Goal: Task Accomplishment & Management: Use online tool/utility

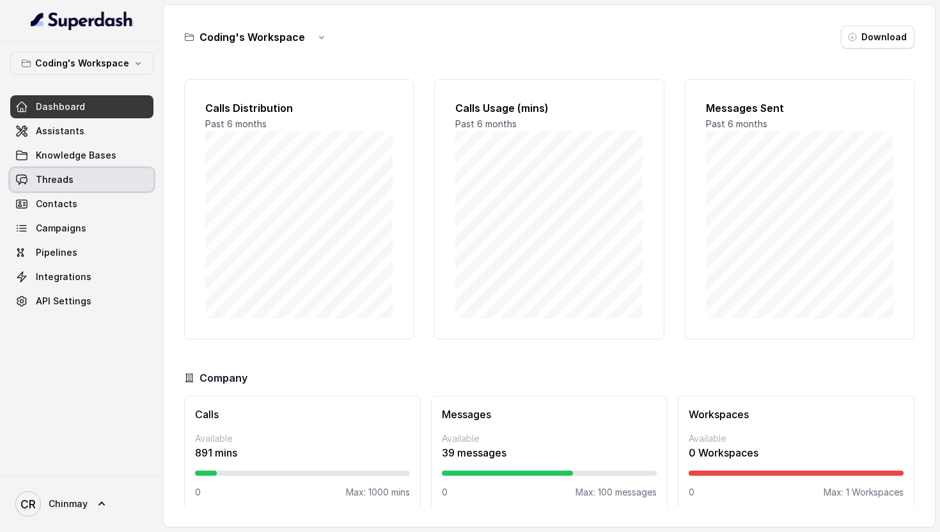
click at [71, 175] on link "Threads" at bounding box center [81, 179] width 143 height 23
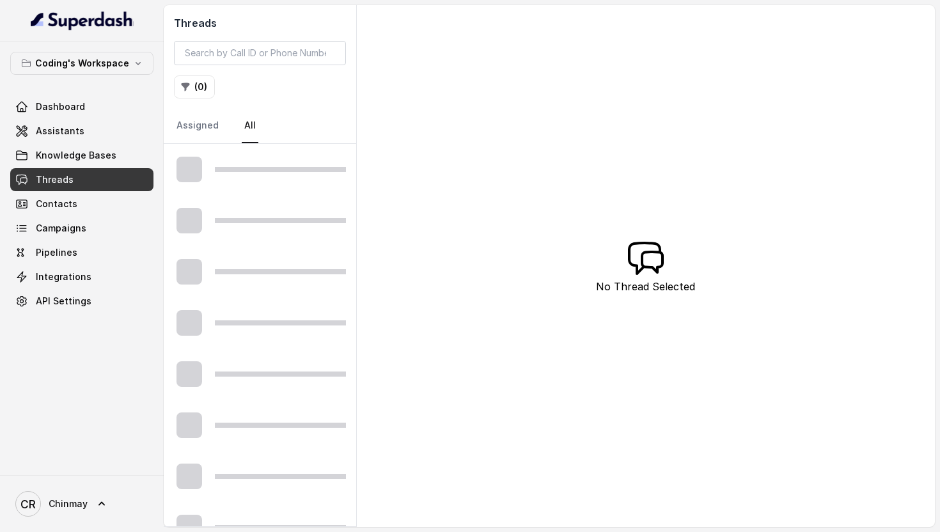
click at [71, 175] on link "Threads" at bounding box center [81, 179] width 143 height 23
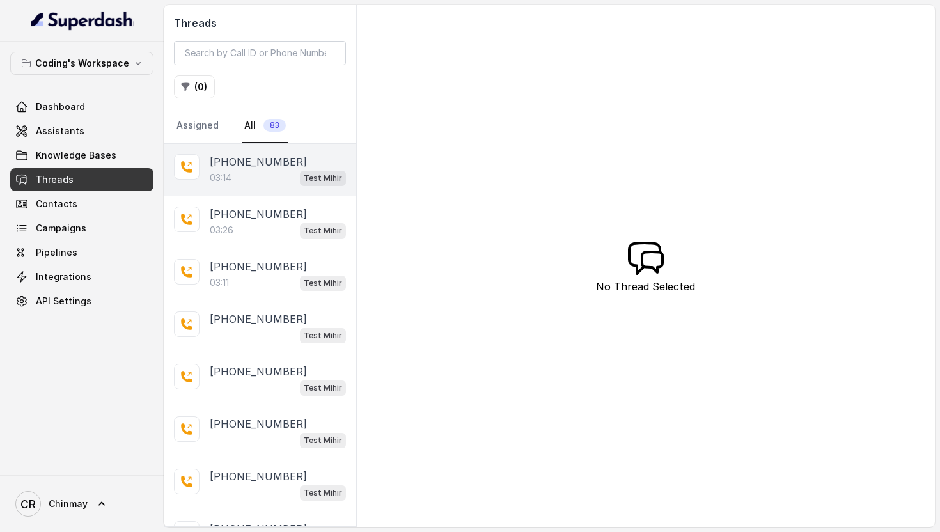
click at [242, 182] on div "03:14 Test [PERSON_NAME]" at bounding box center [278, 177] width 136 height 17
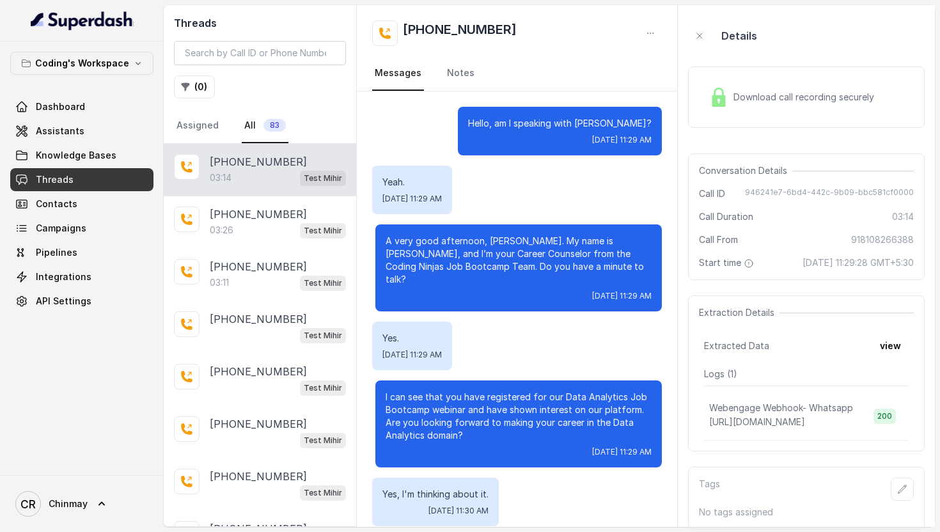
scroll to position [1793, 0]
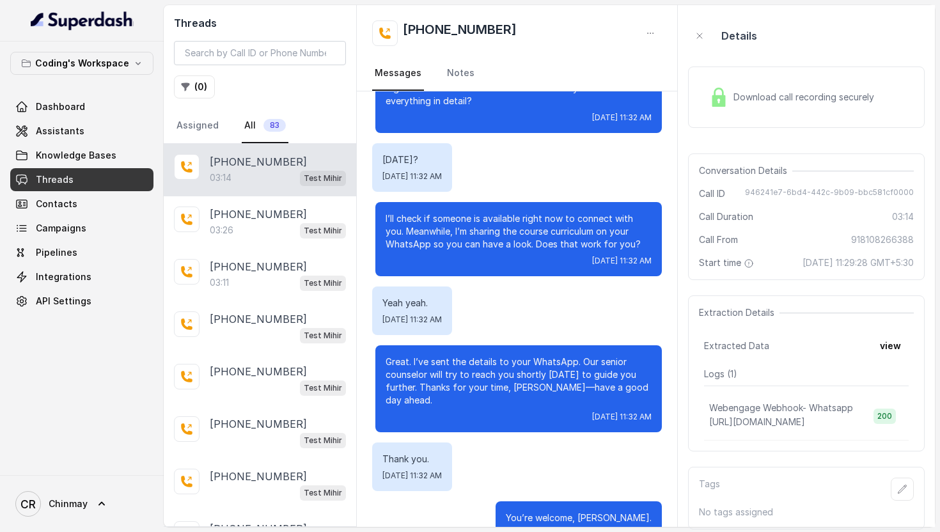
click at [760, 93] on span "Download call recording securely" at bounding box center [807, 97] width 146 height 13
click at [106, 230] on link "Campaigns" at bounding box center [81, 228] width 143 height 23
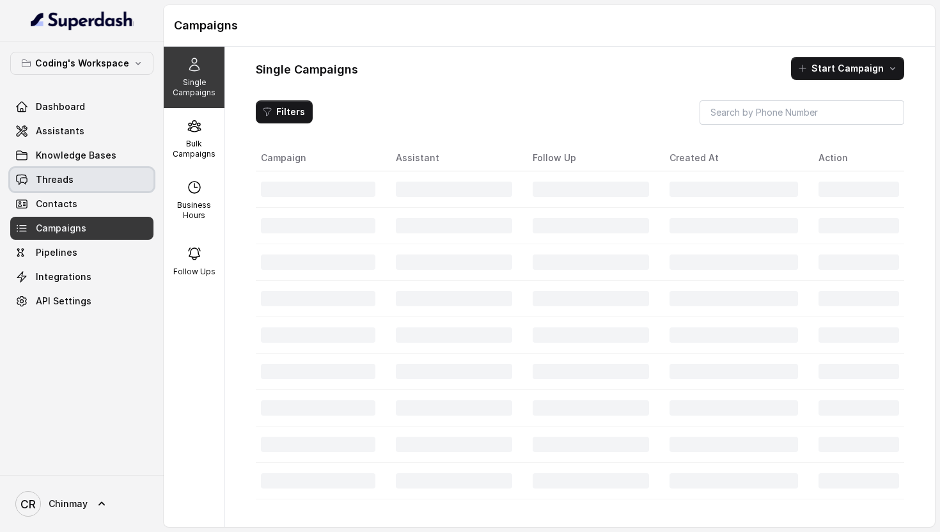
click at [84, 178] on link "Threads" at bounding box center [81, 179] width 143 height 23
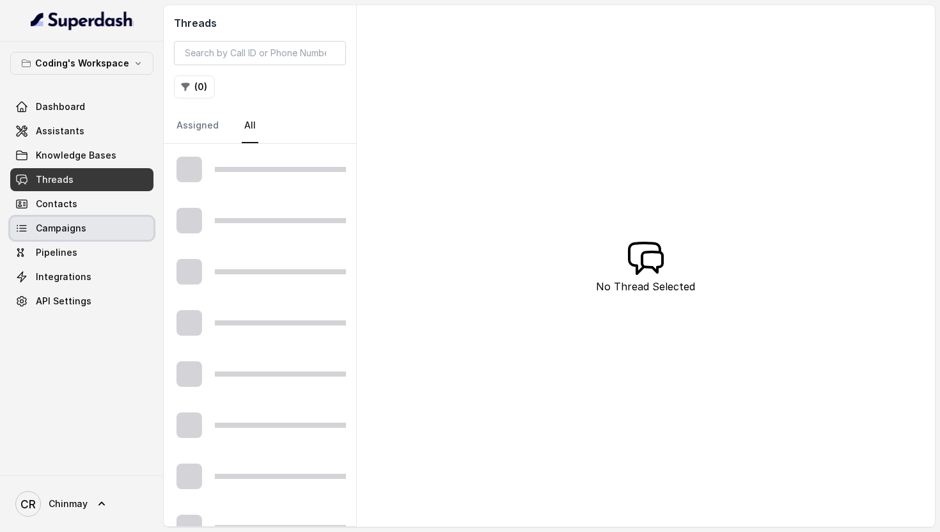
click at [77, 227] on span "Campaigns" at bounding box center [61, 228] width 51 height 13
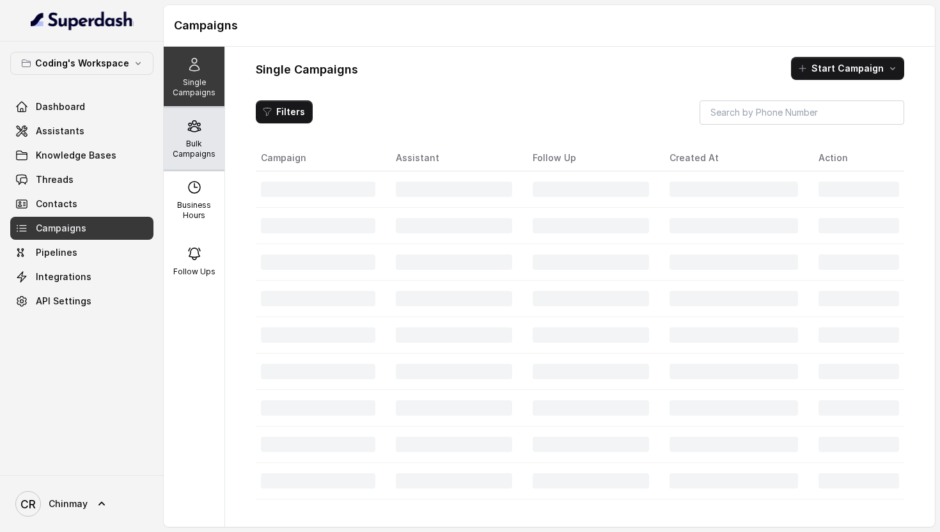
click at [190, 141] on p "Bulk Campaigns" at bounding box center [194, 149] width 51 height 20
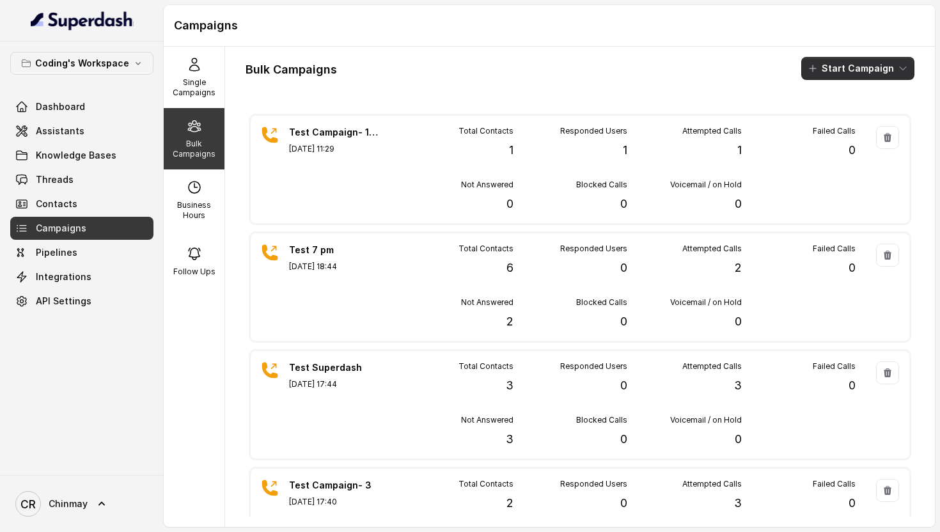
click at [836, 69] on button "Start Campaign" at bounding box center [857, 68] width 113 height 23
click at [839, 116] on p "Call" at bounding box center [835, 118] width 15 height 13
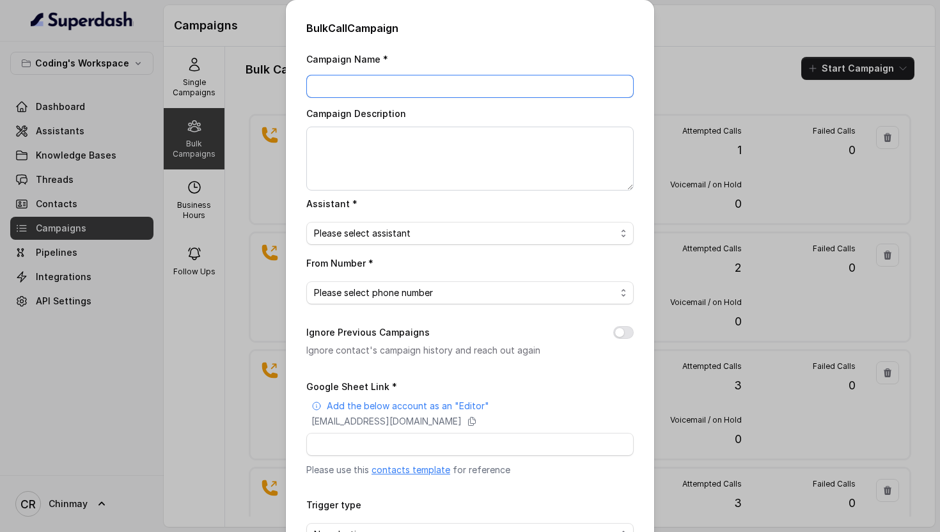
click at [457, 81] on input "Campaign Name *" at bounding box center [469, 86] width 327 height 23
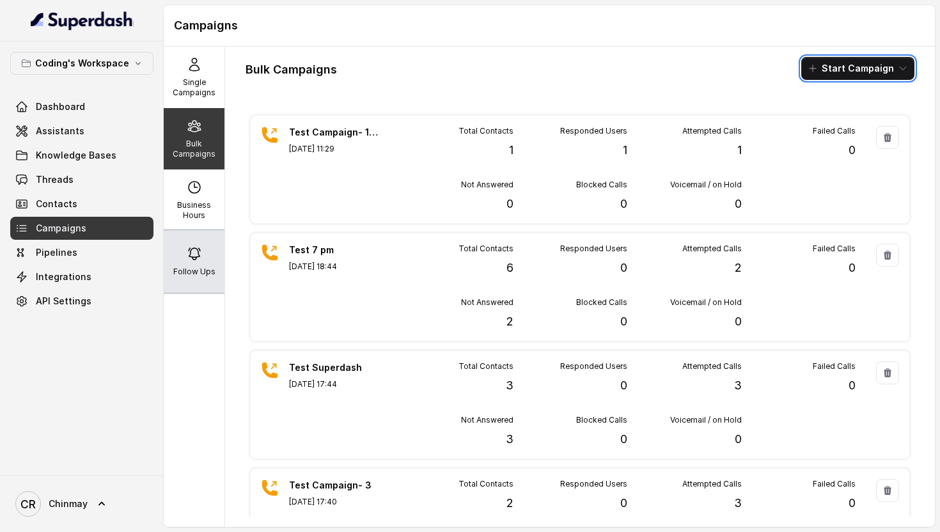
click at [196, 262] on div "Follow Ups" at bounding box center [194, 261] width 61 height 61
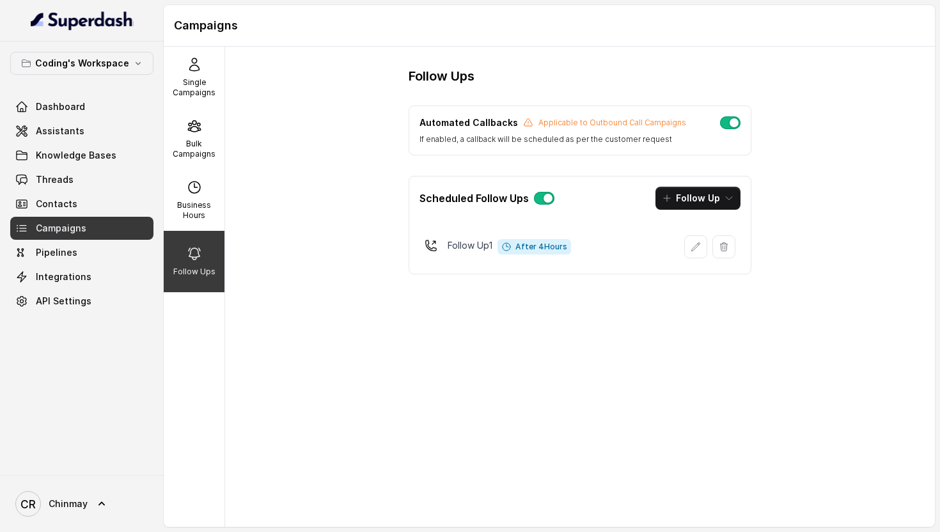
click at [541, 198] on button "button" at bounding box center [544, 198] width 20 height 13
click at [728, 121] on button "button" at bounding box center [730, 122] width 20 height 13
click at [547, 203] on button "button" at bounding box center [544, 198] width 20 height 13
click at [547, 202] on button "button" at bounding box center [544, 198] width 20 height 13
click at [198, 146] on p "Bulk Campaigns" at bounding box center [194, 149] width 51 height 20
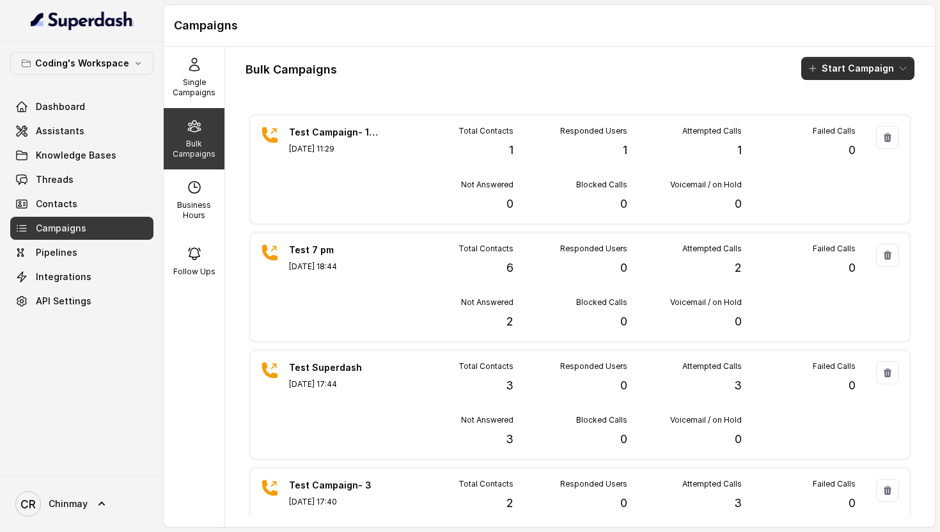
click at [836, 66] on button "Start Campaign" at bounding box center [857, 68] width 113 height 23
click at [832, 118] on p "Call" at bounding box center [835, 118] width 15 height 13
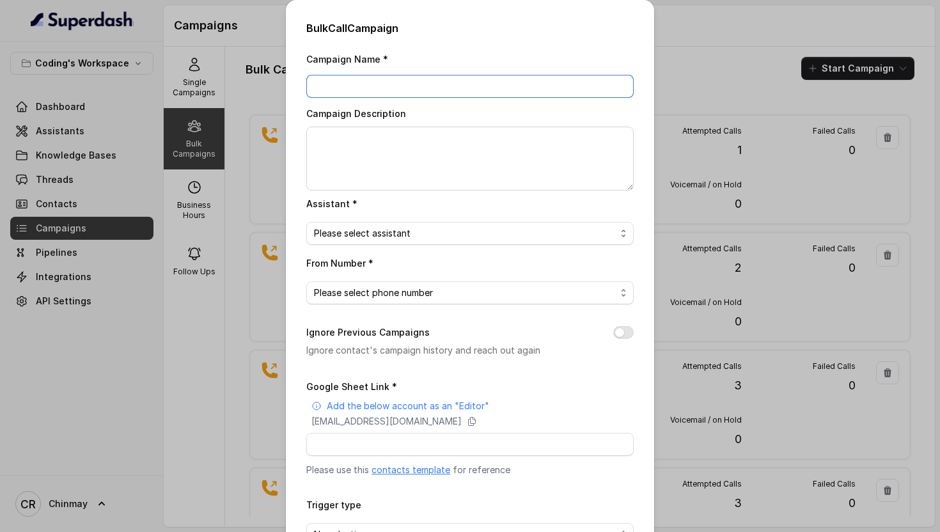
click at [336, 84] on input "Campaign Name *" at bounding box center [469, 86] width 327 height 23
type input "harsh test [DATE] name"
click at [370, 237] on span "Please select assistant" at bounding box center [465, 233] width 302 height 15
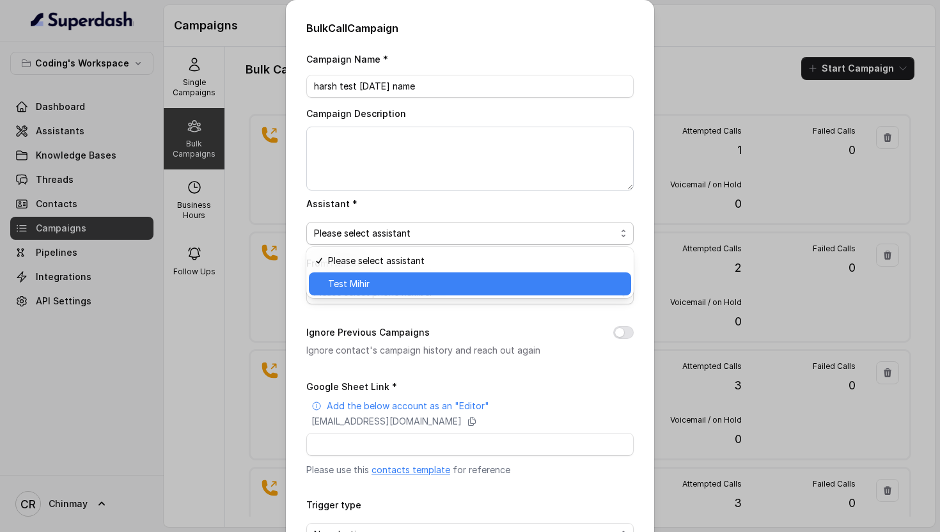
click at [358, 281] on span "Test Mihir" at bounding box center [475, 283] width 295 height 15
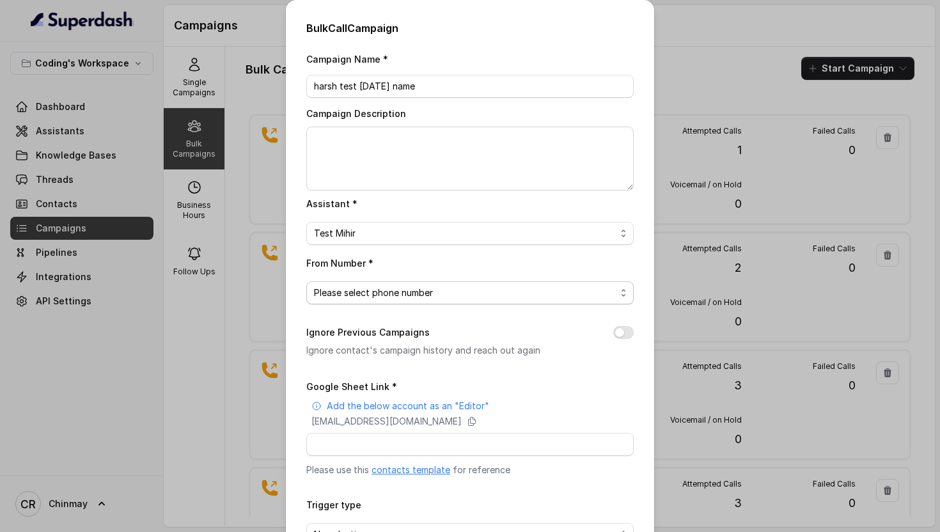
click at [384, 290] on span "Please select phone number" at bounding box center [465, 292] width 302 height 15
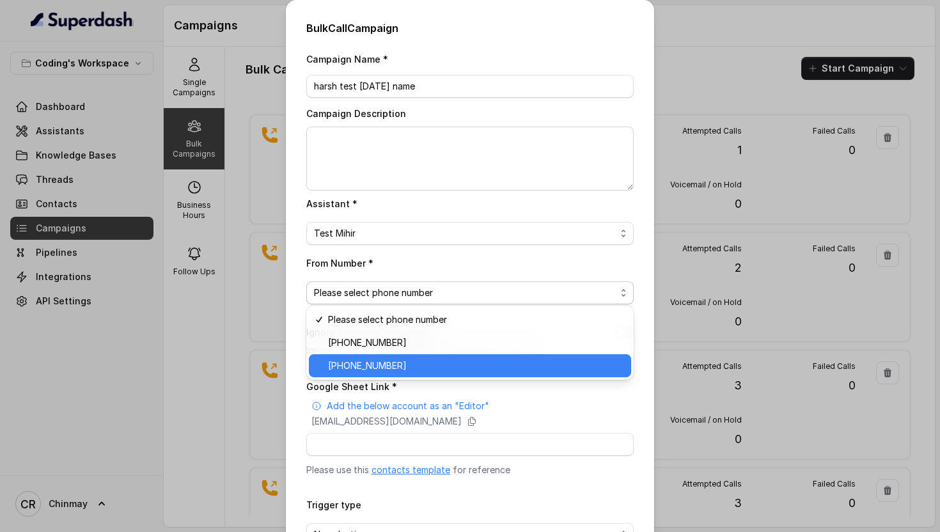
click at [379, 373] on span "[PHONE_NUMBER]" at bounding box center [475, 365] width 295 height 15
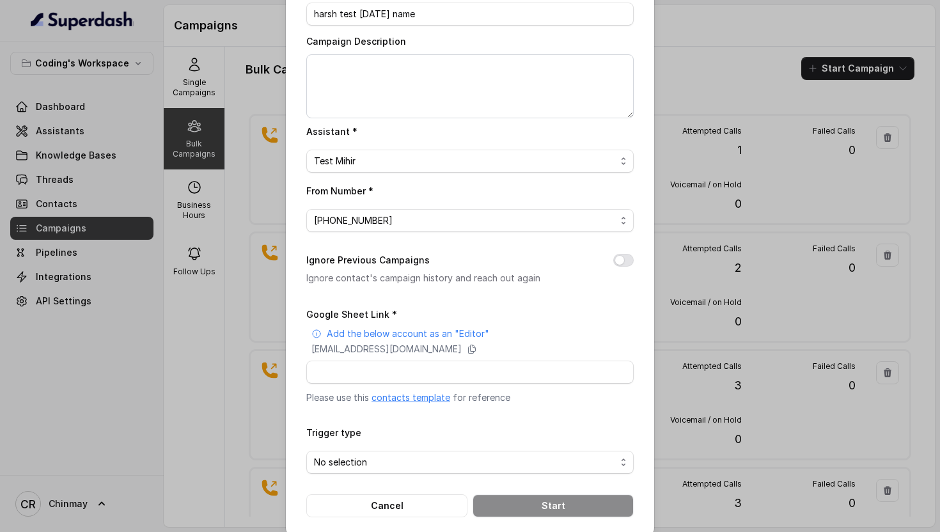
scroll to position [86, 0]
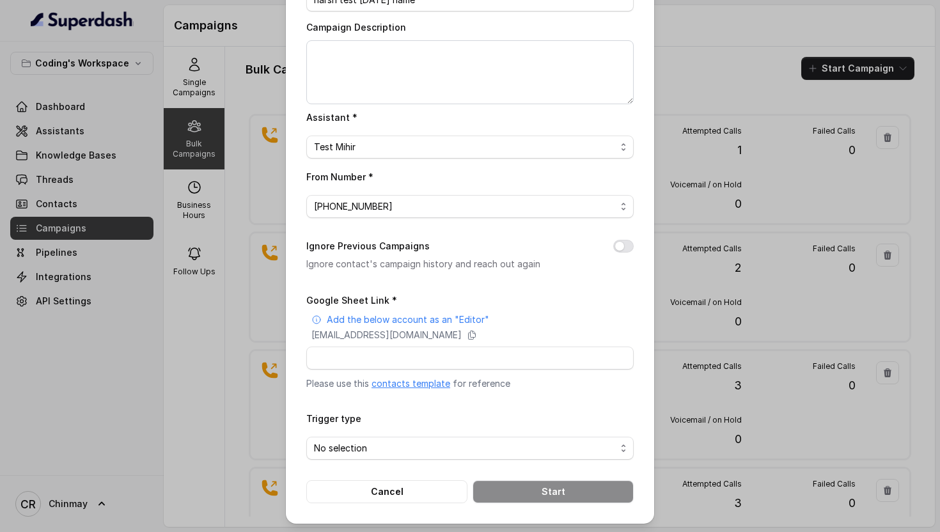
click at [393, 368] on div "Google Sheet Link * Add the below account as an "Editor" [EMAIL_ADDRESS][DOMAIN…" at bounding box center [469, 341] width 327 height 98
click at [393, 356] on input "Google Sheet Link *" at bounding box center [469, 358] width 327 height 23
paste input "[URL][DOMAIN_NAME]"
type input "[URL][DOMAIN_NAME]"
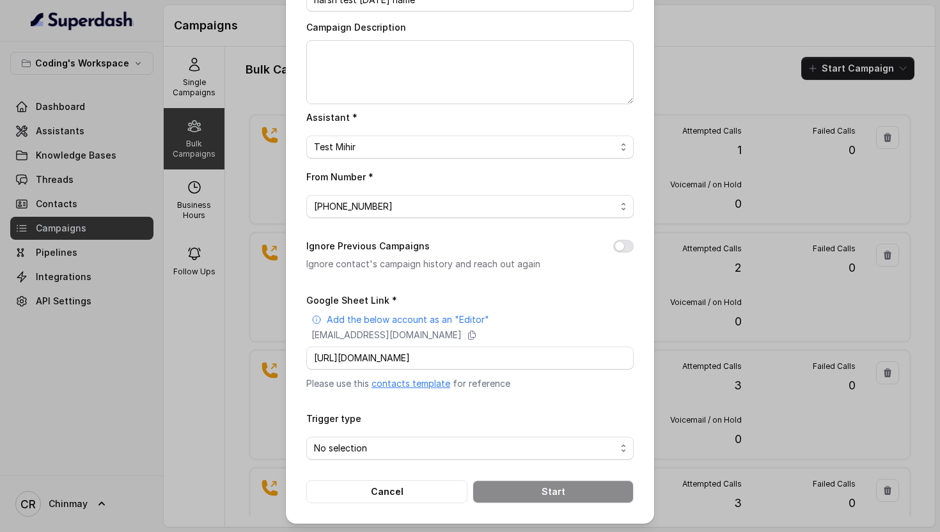
scroll to position [0, 0]
click at [622, 393] on form "Google Sheet Link * Add the below account as an "Editor" [EMAIL_ADDRESS][DOMAIN…" at bounding box center [469, 397] width 327 height 211
click at [547, 447] on span "No selection" at bounding box center [465, 448] width 302 height 15
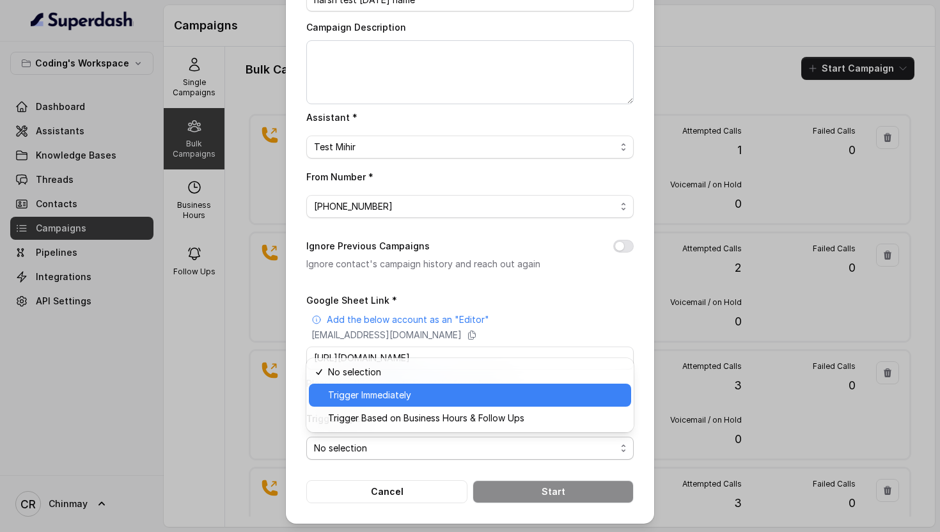
click at [478, 393] on span "Trigger Immediately" at bounding box center [475, 395] width 295 height 15
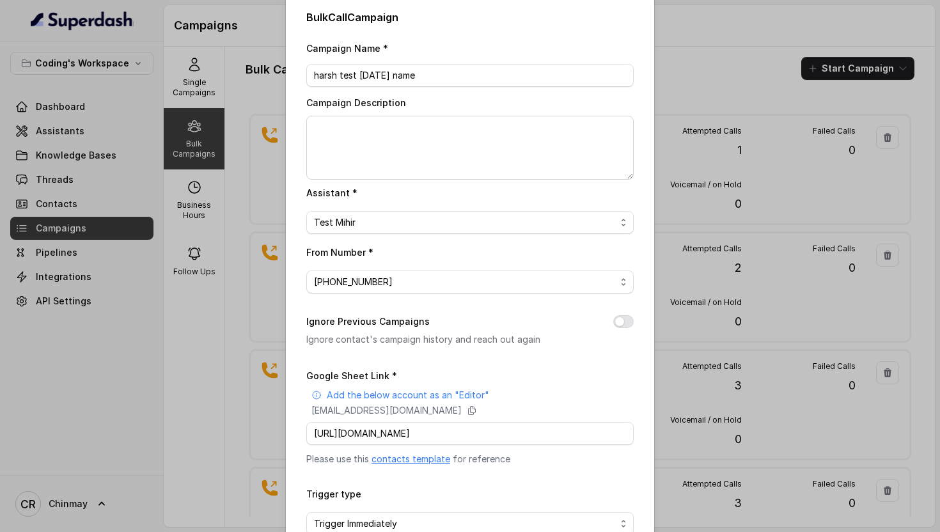
scroll to position [86, 0]
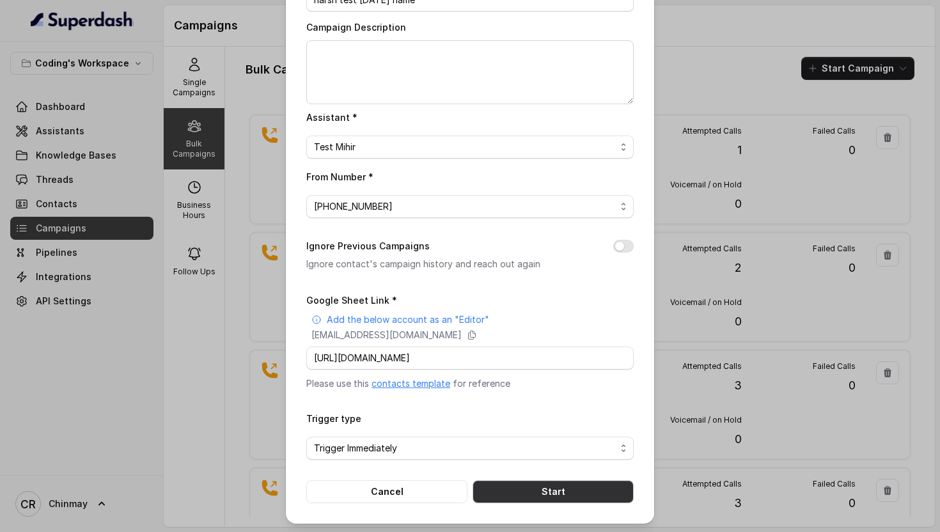
click at [512, 491] on button "Start" at bounding box center [553, 491] width 161 height 23
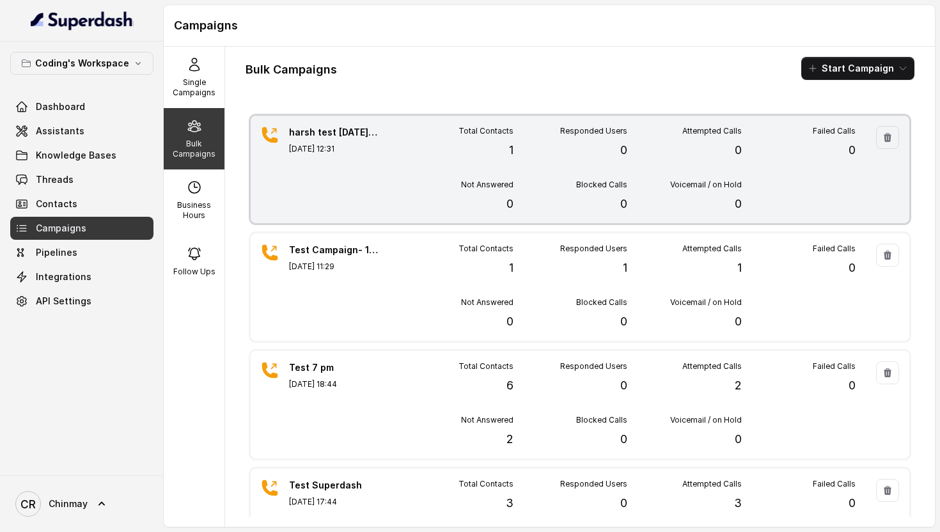
click at [421, 170] on div "Total Contacts 1 Responded Users 0 Attempted Calls 0 Failed Calls 0 Not Answere…" at bounding box center [627, 169] width 457 height 87
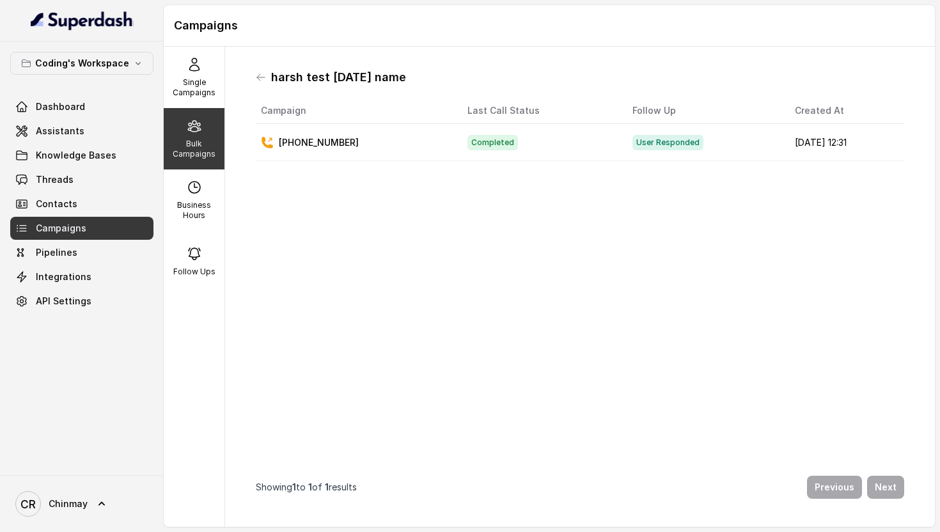
click at [192, 146] on p "Bulk Campaigns" at bounding box center [194, 149] width 51 height 20
click at [262, 76] on icon at bounding box center [261, 77] width 10 height 10
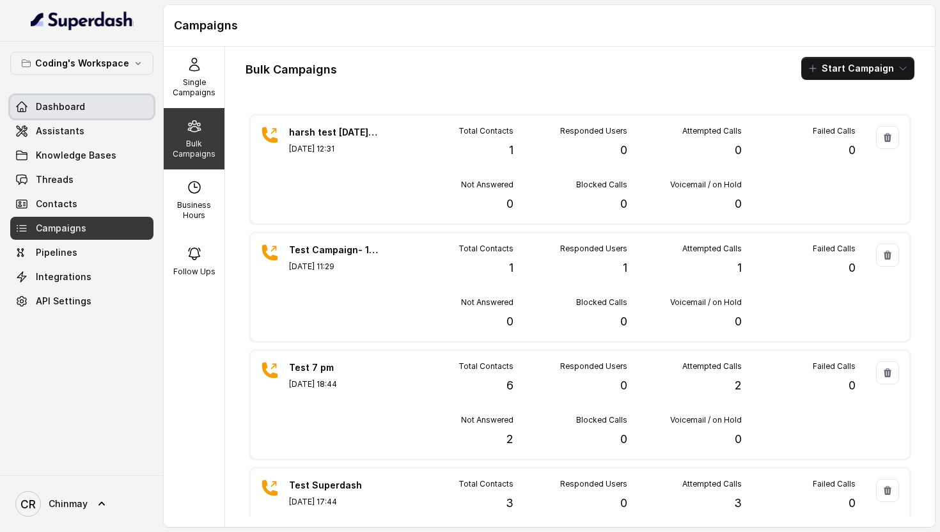
click at [87, 106] on link "Dashboard" at bounding box center [81, 106] width 143 height 23
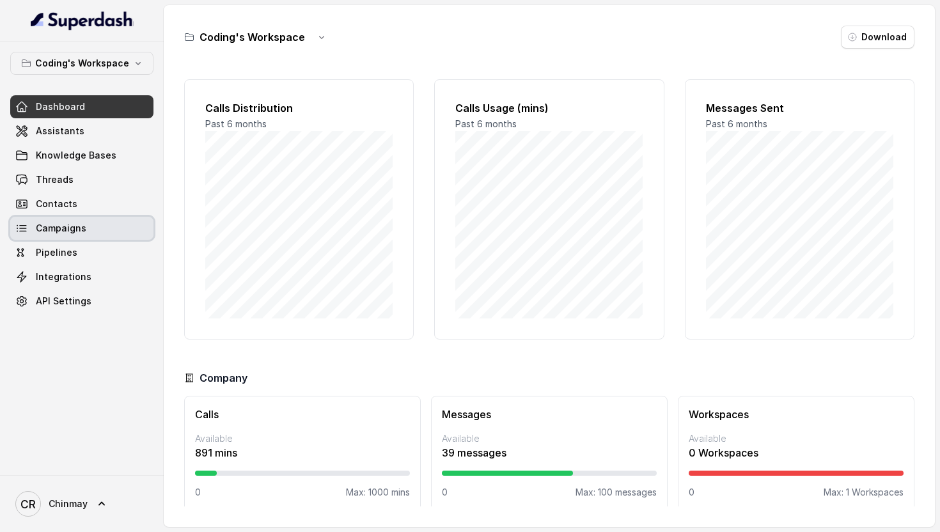
click at [76, 219] on link "Campaigns" at bounding box center [81, 228] width 143 height 23
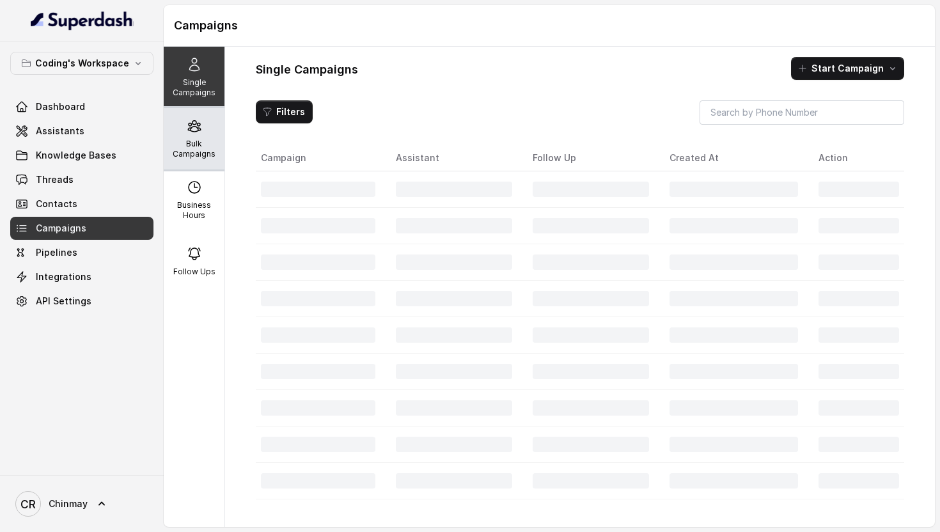
click at [196, 146] on p "Bulk Campaigns" at bounding box center [194, 149] width 51 height 20
